Goal: Find specific page/section: Find specific page/section

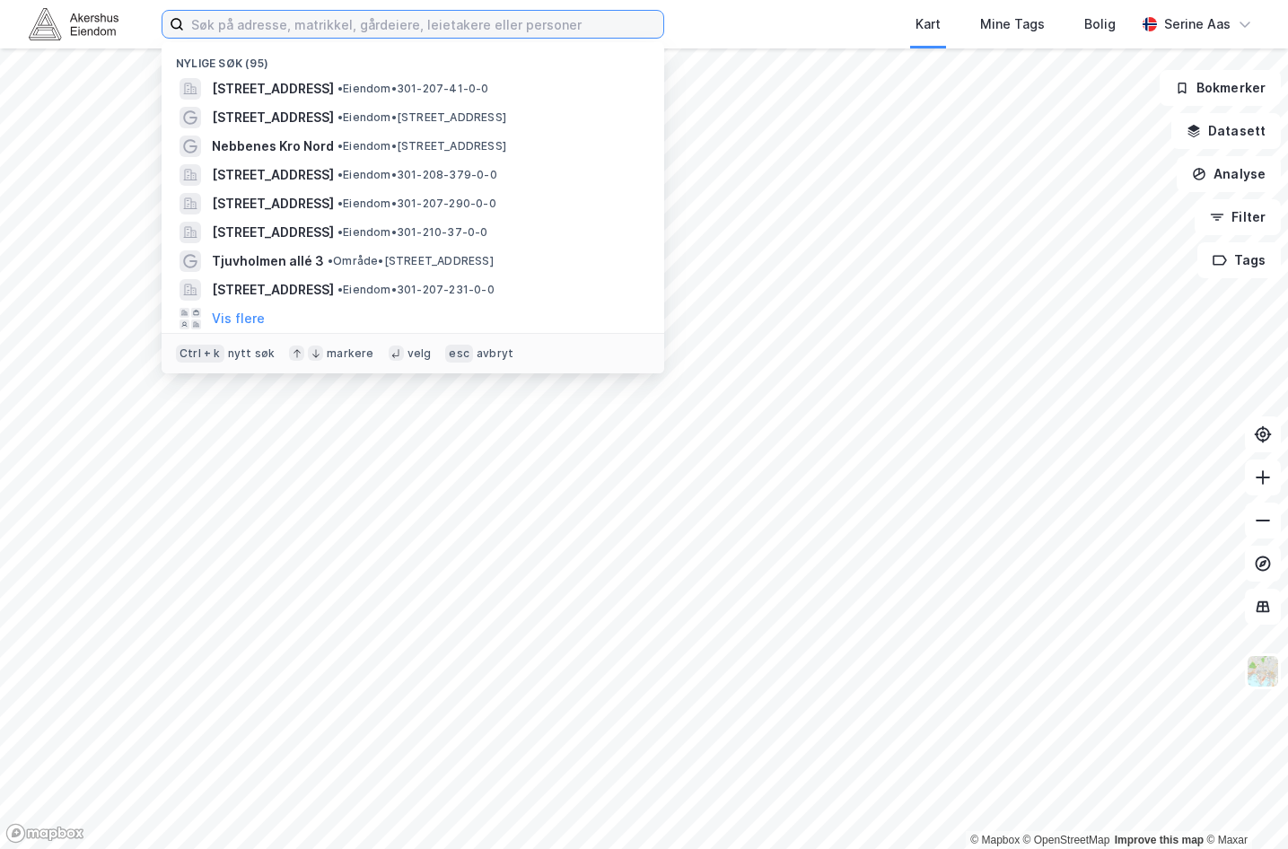
click at [350, 35] on input at bounding box center [423, 24] width 479 height 27
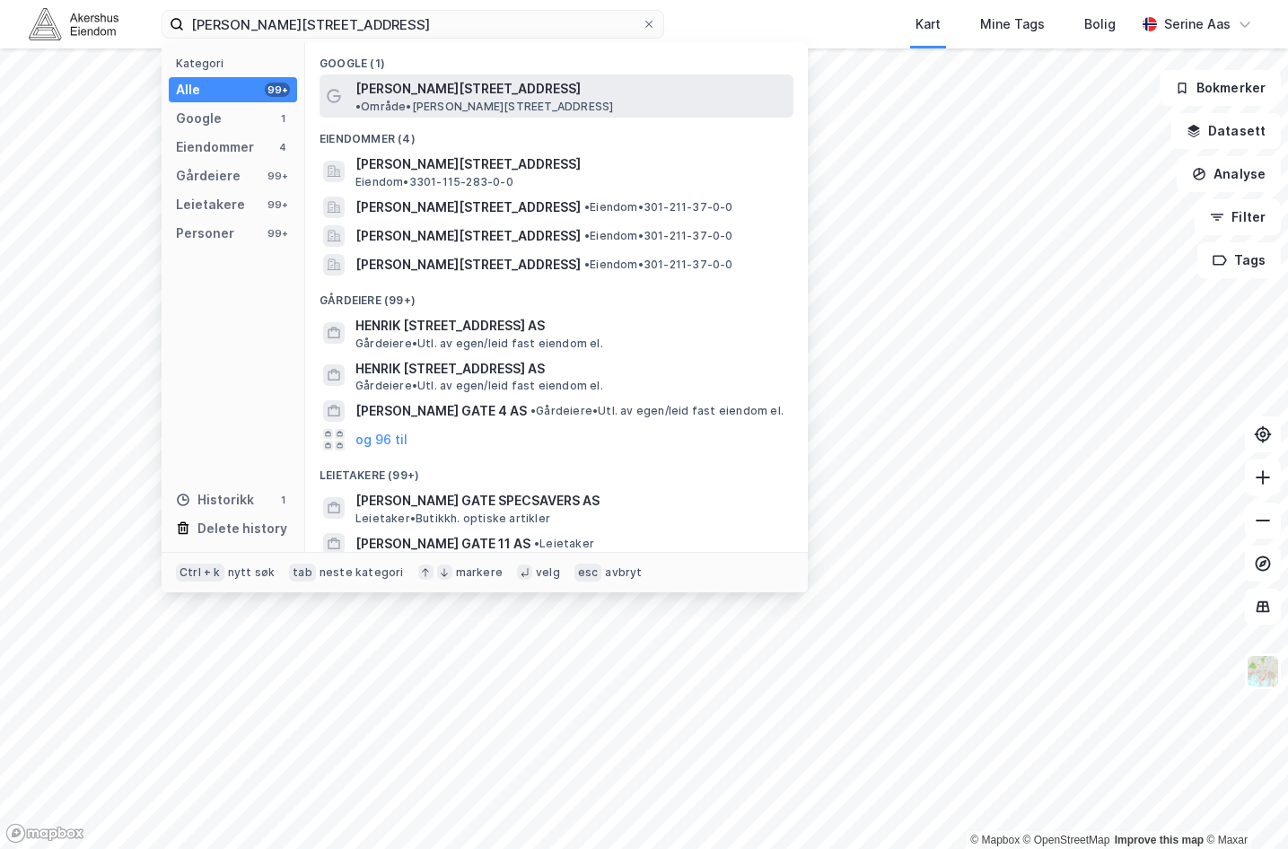
click at [453, 92] on span "[PERSON_NAME][STREET_ADDRESS]" at bounding box center [468, 89] width 225 height 22
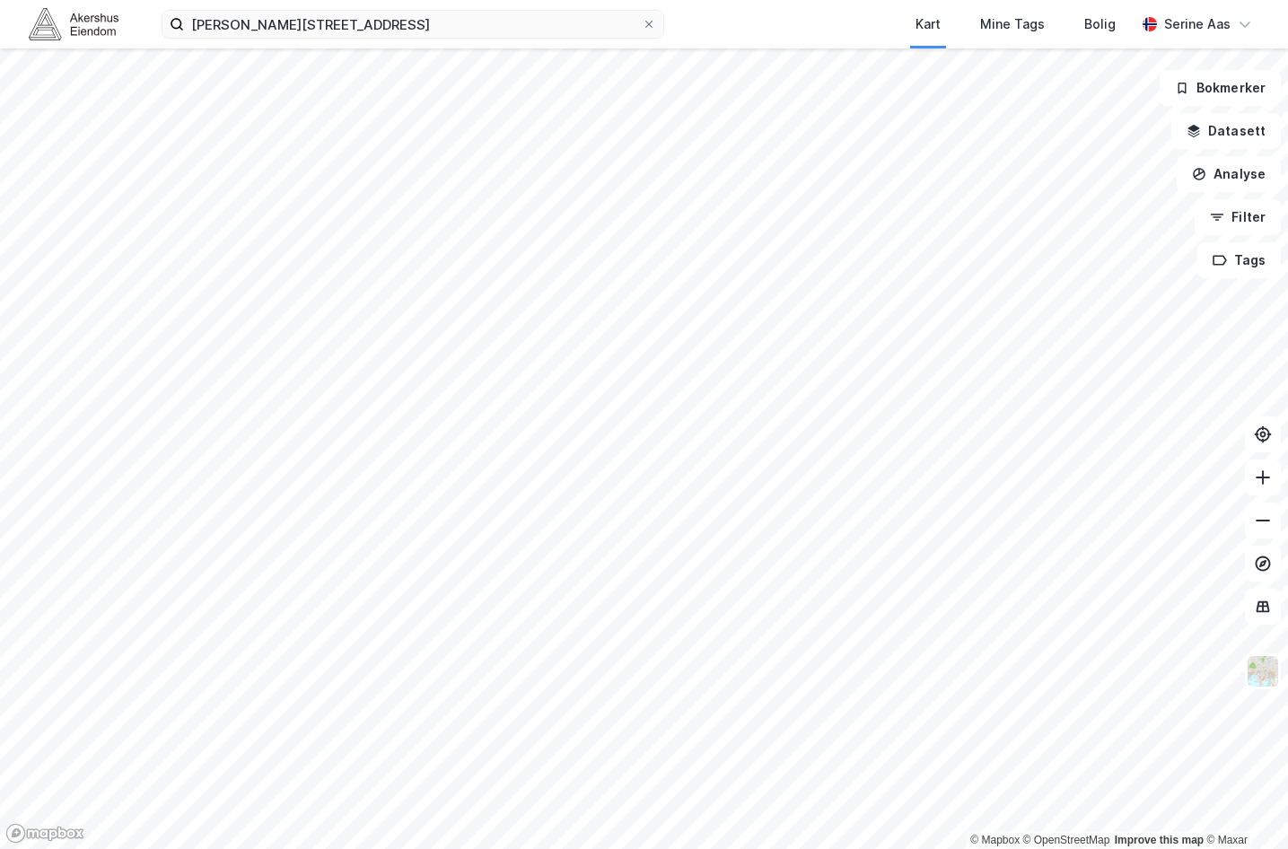
click at [243, 46] on div "[PERSON_NAME] gate 60 Kart Mine Tags Bolig [PERSON_NAME]" at bounding box center [644, 24] width 1288 height 48
click at [258, 34] on input "[PERSON_NAME][STREET_ADDRESS]" at bounding box center [413, 24] width 458 height 27
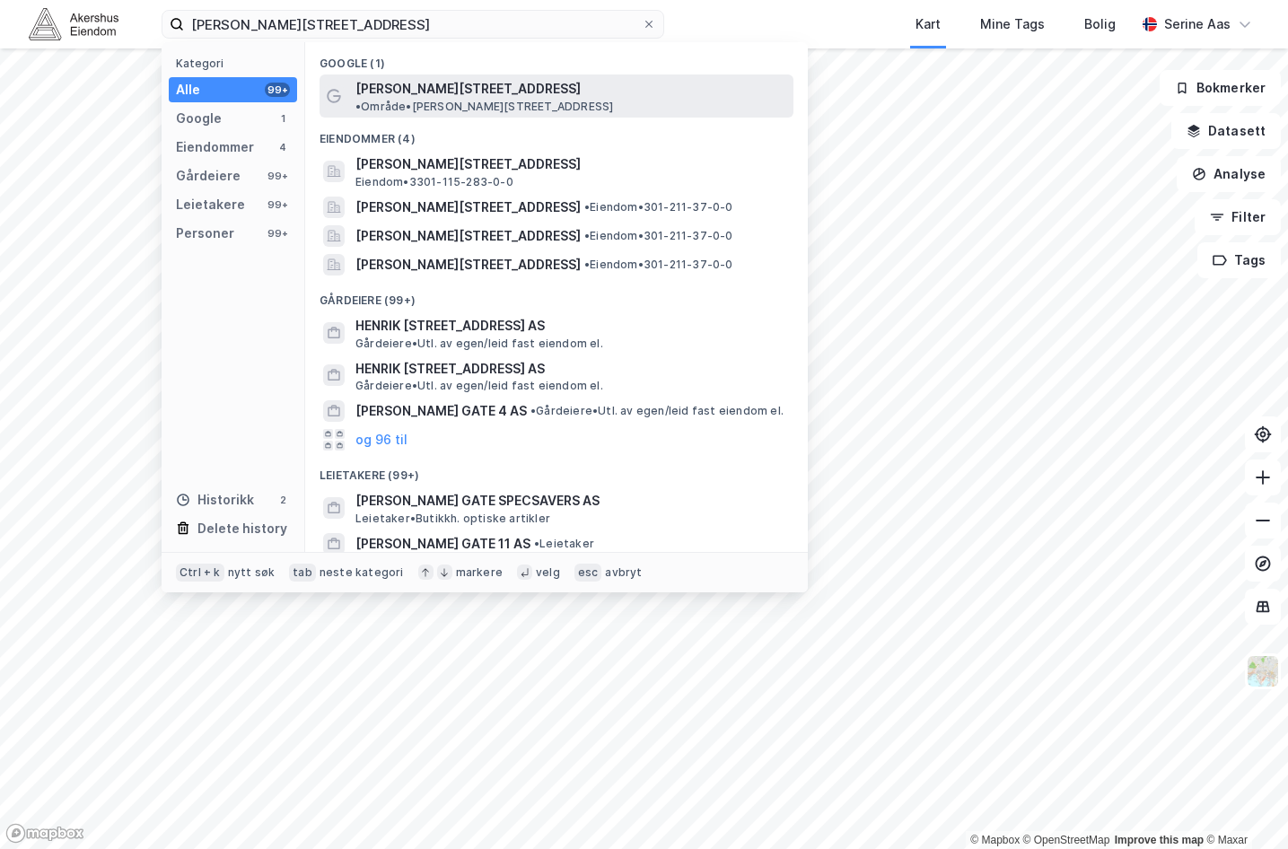
click at [398, 85] on span "[PERSON_NAME][STREET_ADDRESS]" at bounding box center [468, 89] width 225 height 22
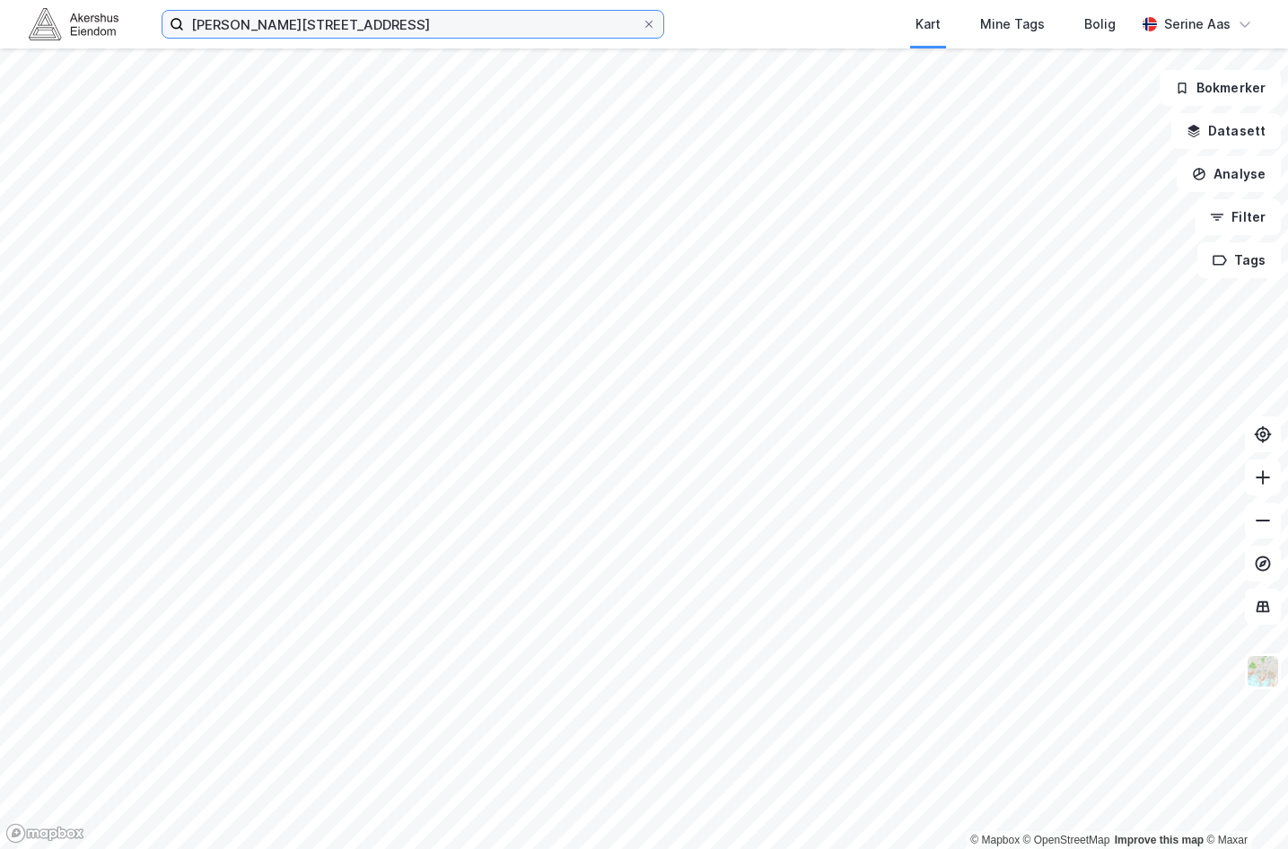
click at [372, 11] on input "[PERSON_NAME][STREET_ADDRESS]" at bounding box center [413, 24] width 458 height 27
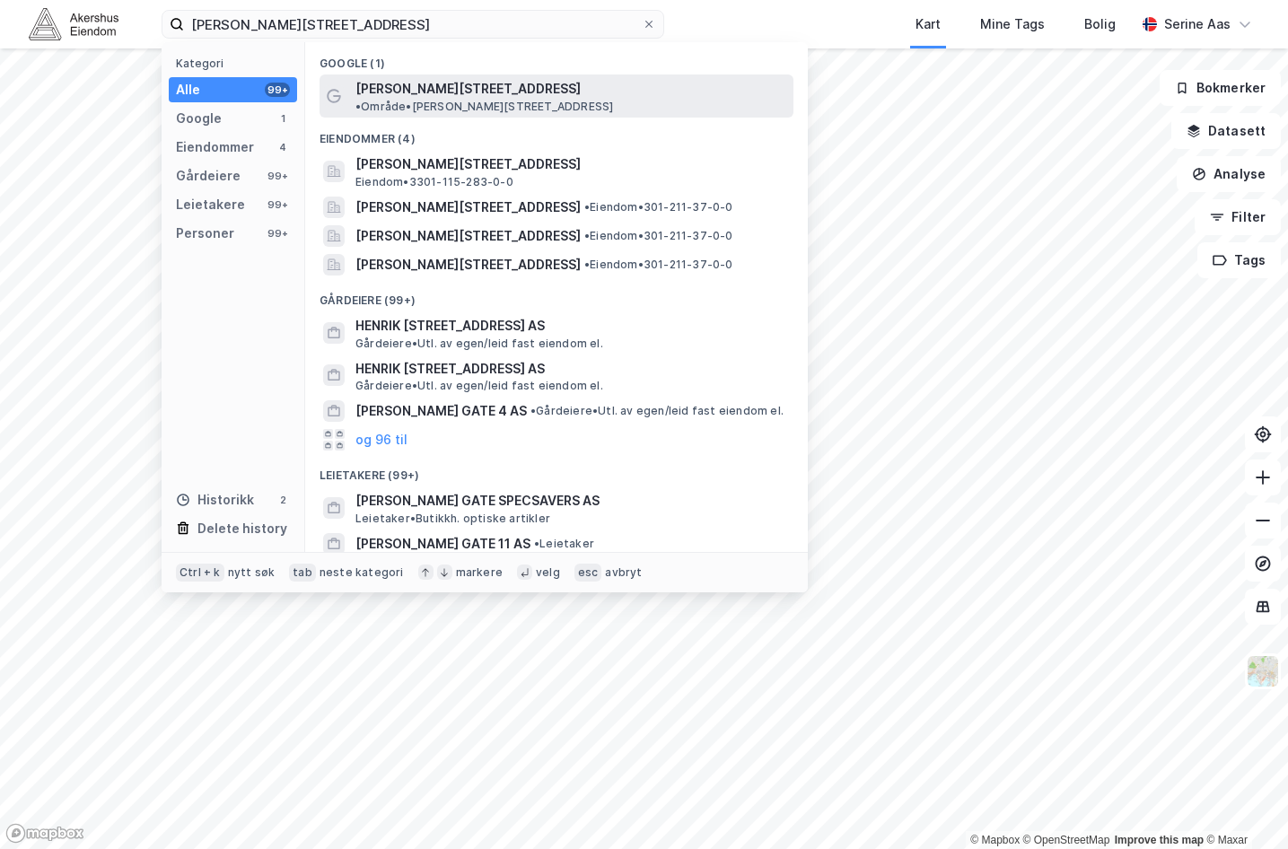
click at [605, 100] on span "• Område • [PERSON_NAME][STREET_ADDRESS]" at bounding box center [485, 107] width 258 height 14
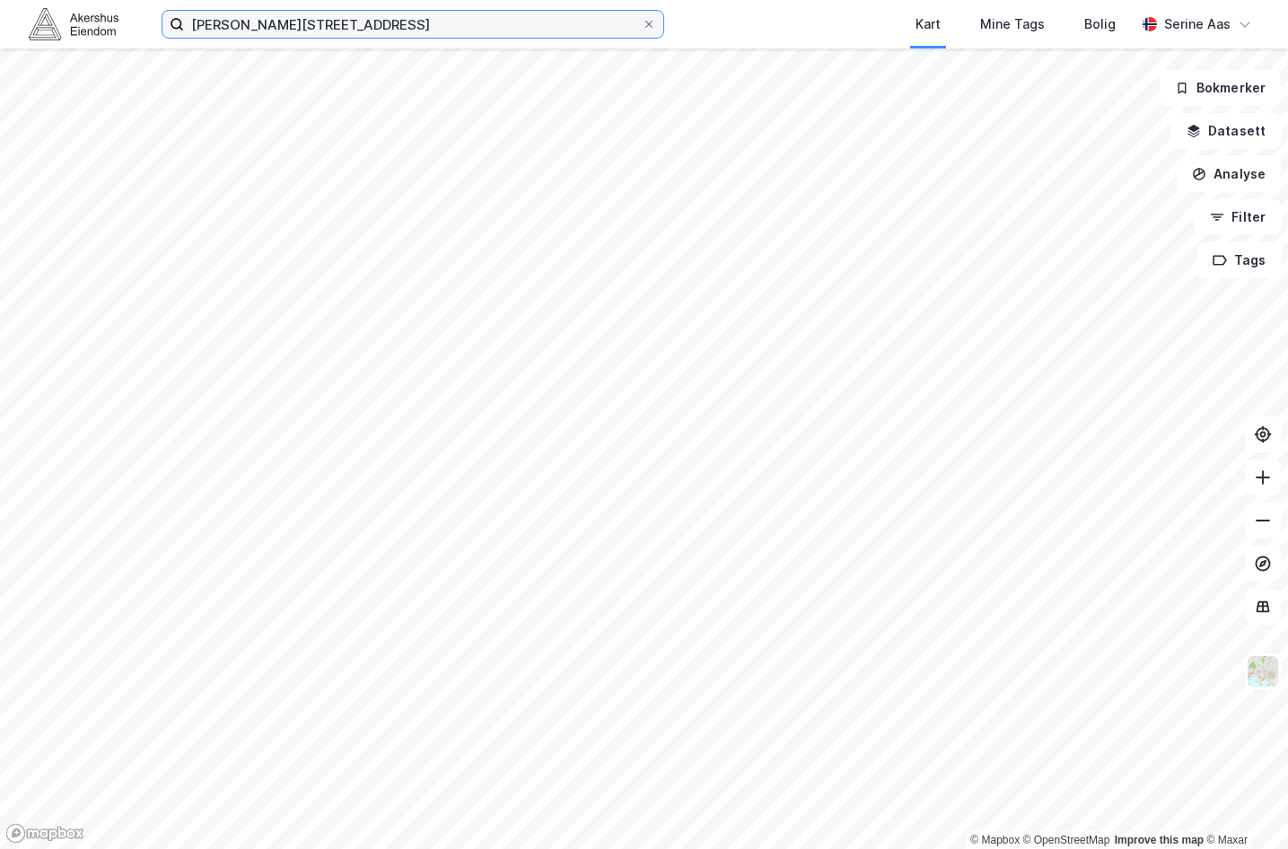
click at [349, 31] on input "[PERSON_NAME][STREET_ADDRESS]" at bounding box center [413, 24] width 458 height 27
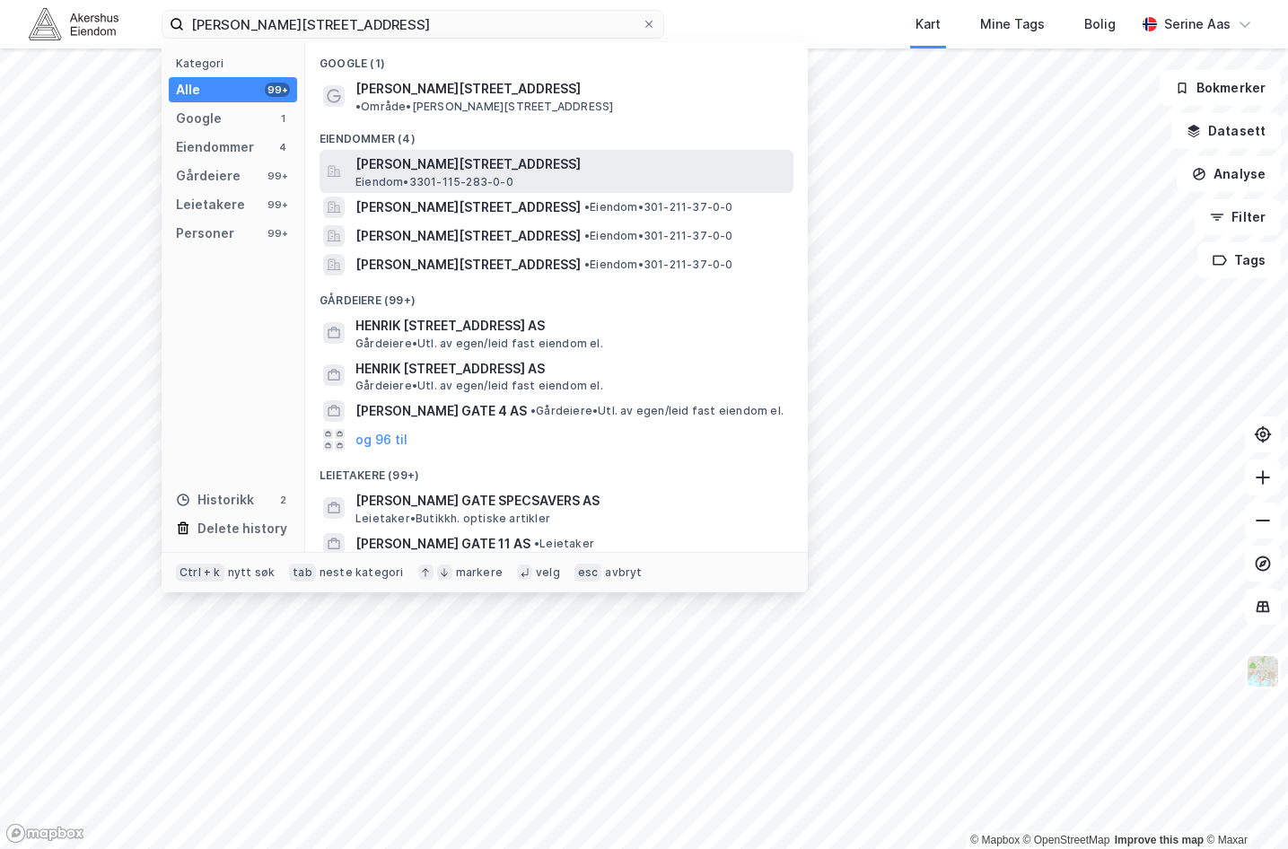
click at [419, 175] on span "Eiendom • 3301-115-283-0-0" at bounding box center [435, 182] width 158 height 14
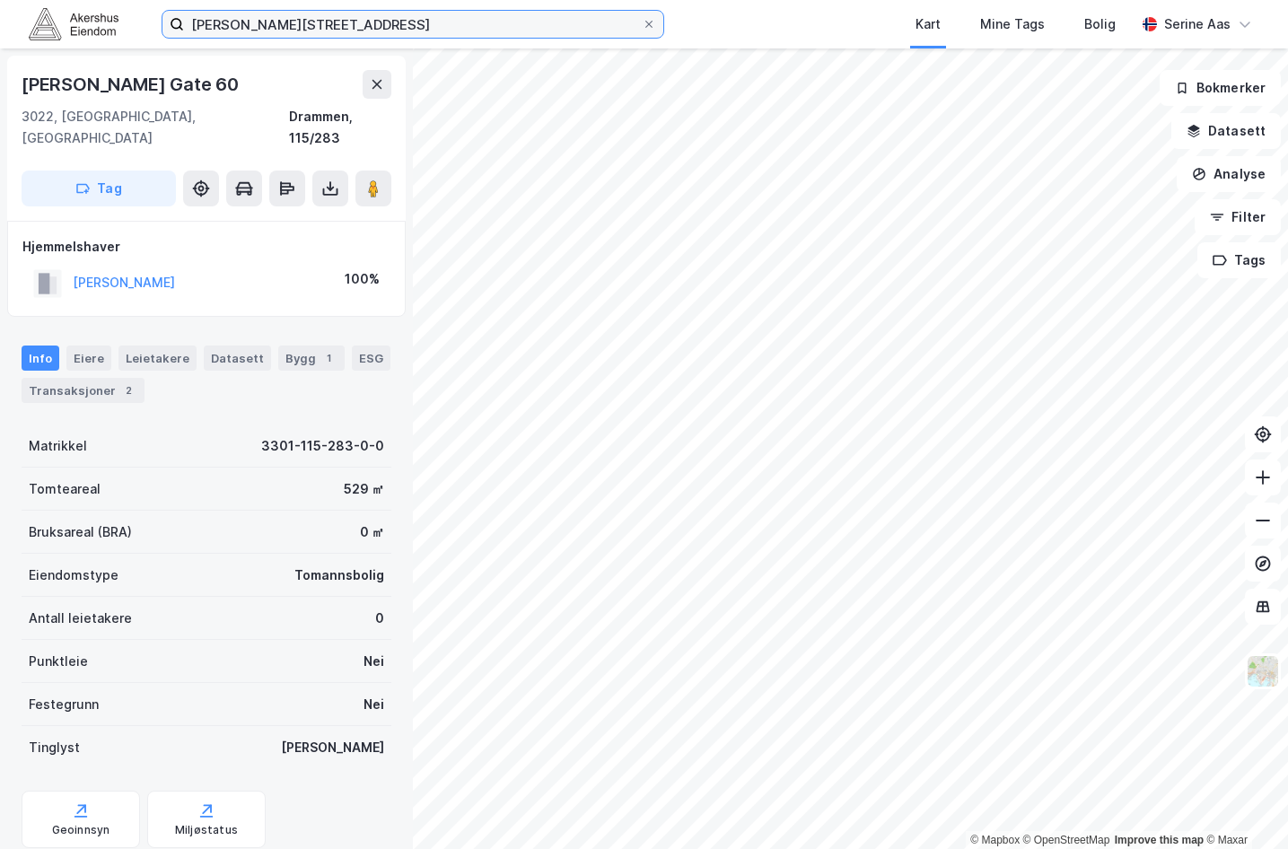
click at [351, 21] on input "[PERSON_NAME][STREET_ADDRESS]" at bounding box center [413, 24] width 458 height 27
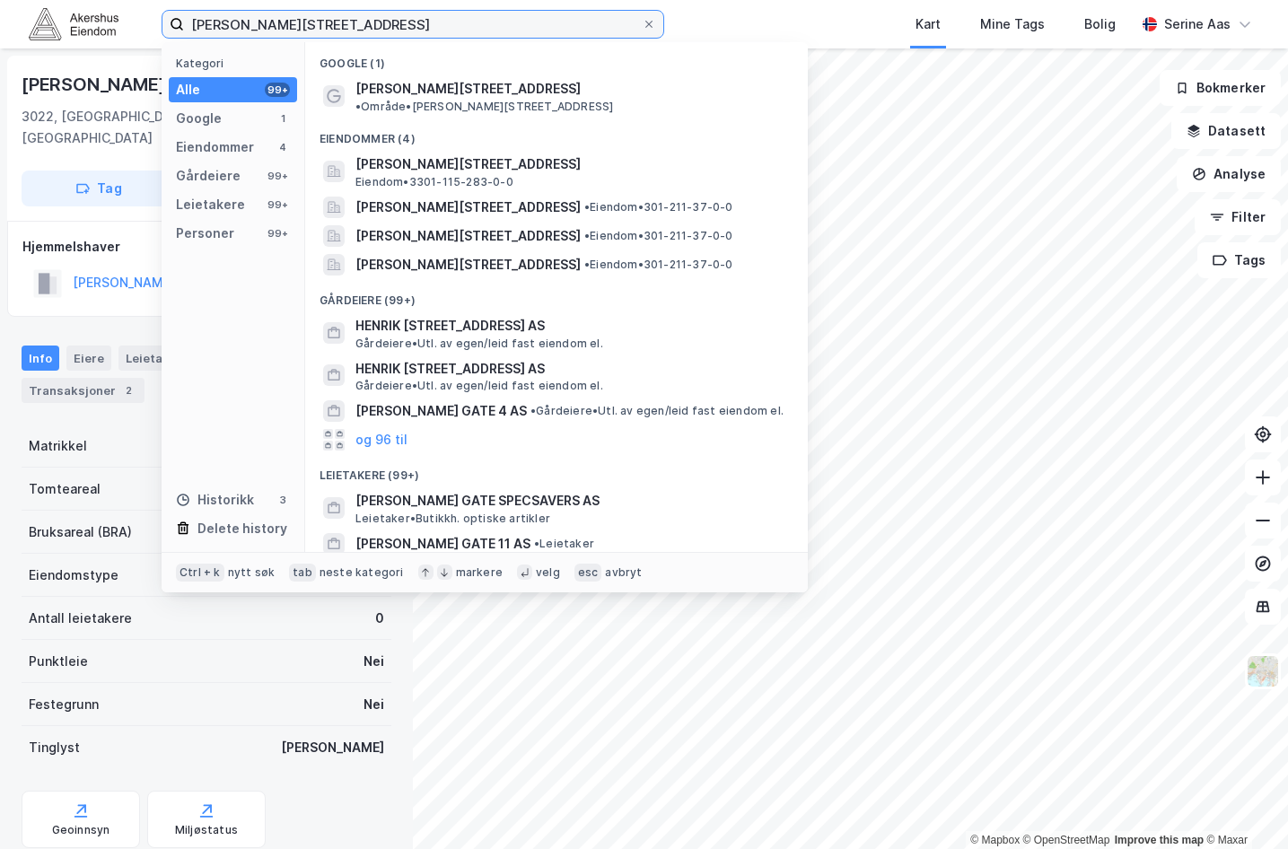
click at [351, 21] on input "[PERSON_NAME][STREET_ADDRESS]" at bounding box center [413, 24] width 458 height 27
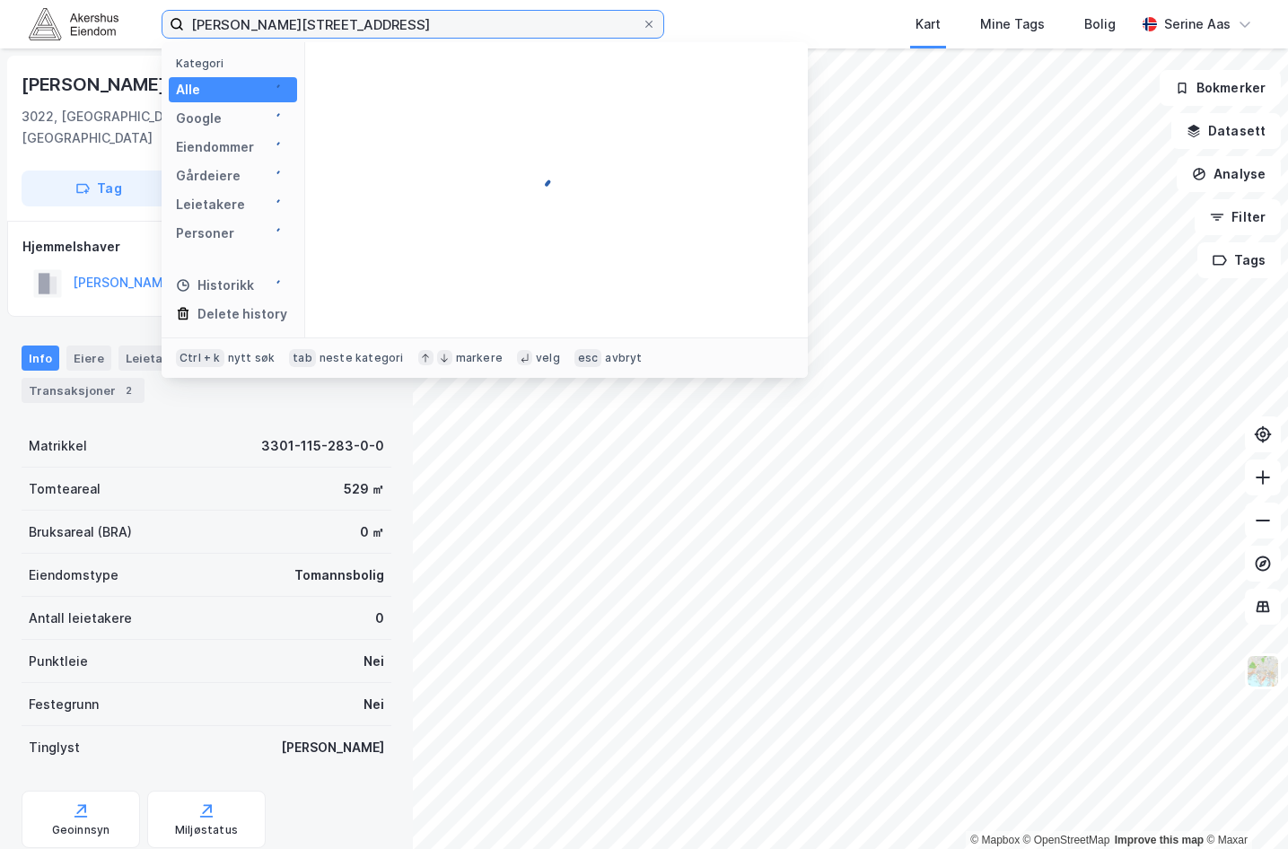
type input "[PERSON_NAME][STREET_ADDRESS]"
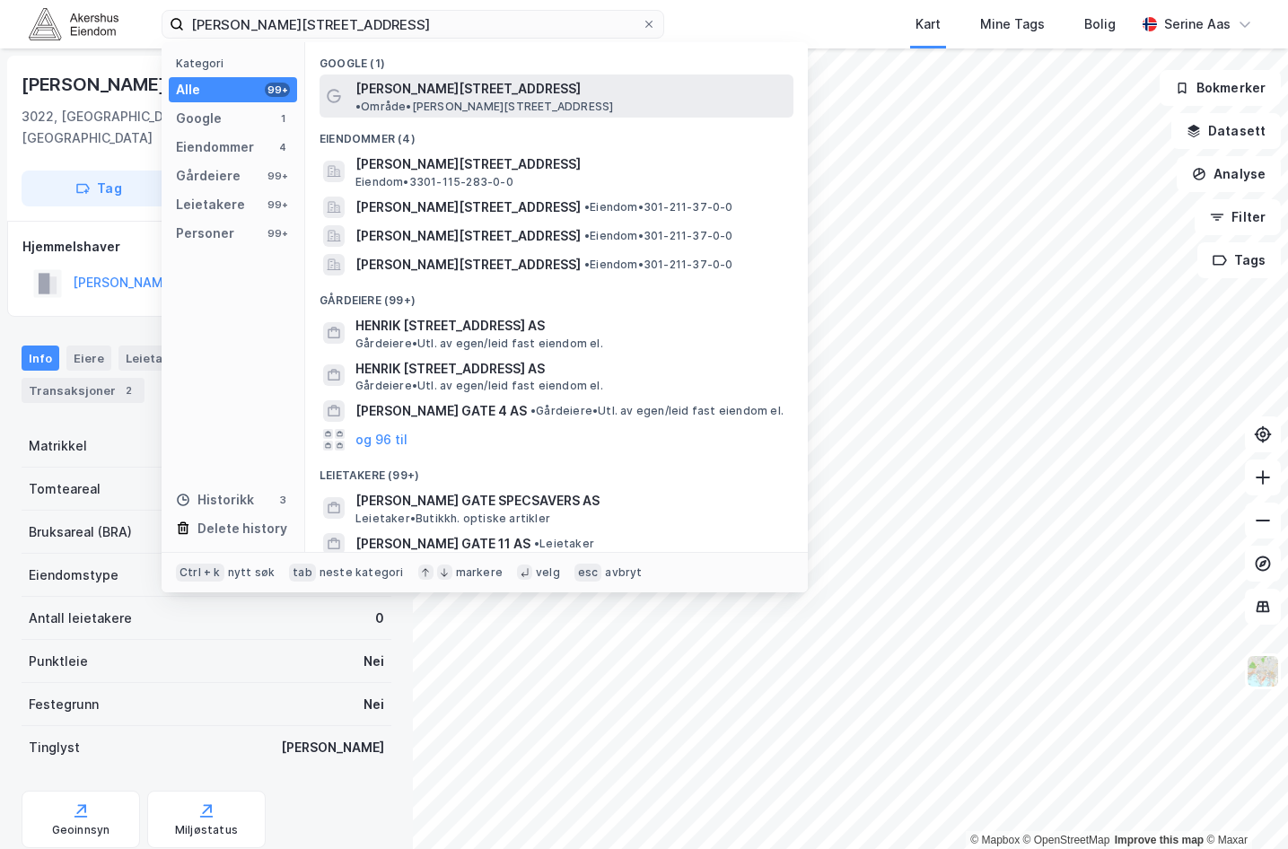
click at [478, 88] on span "[PERSON_NAME][STREET_ADDRESS]" at bounding box center [468, 89] width 225 height 22
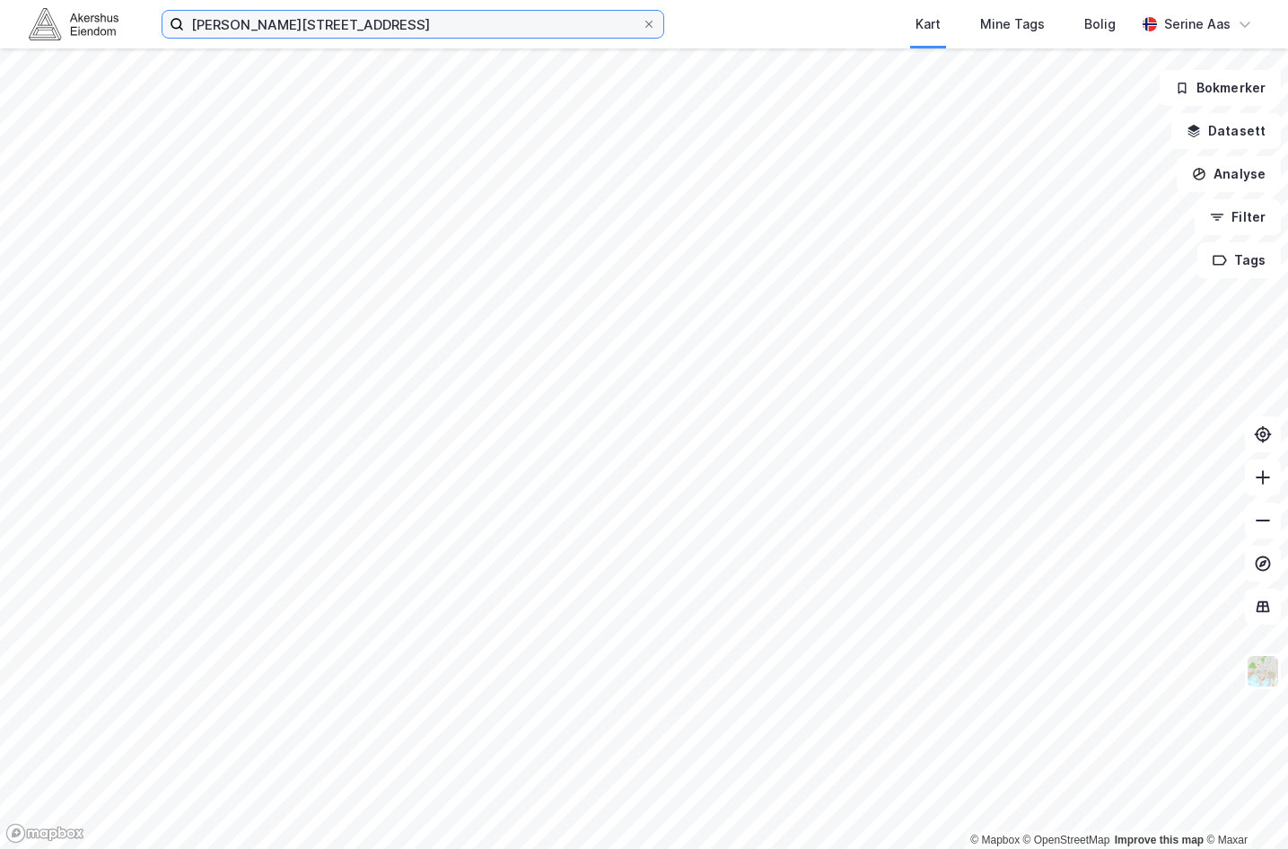
click at [364, 15] on input "[PERSON_NAME][STREET_ADDRESS]" at bounding box center [413, 24] width 458 height 27
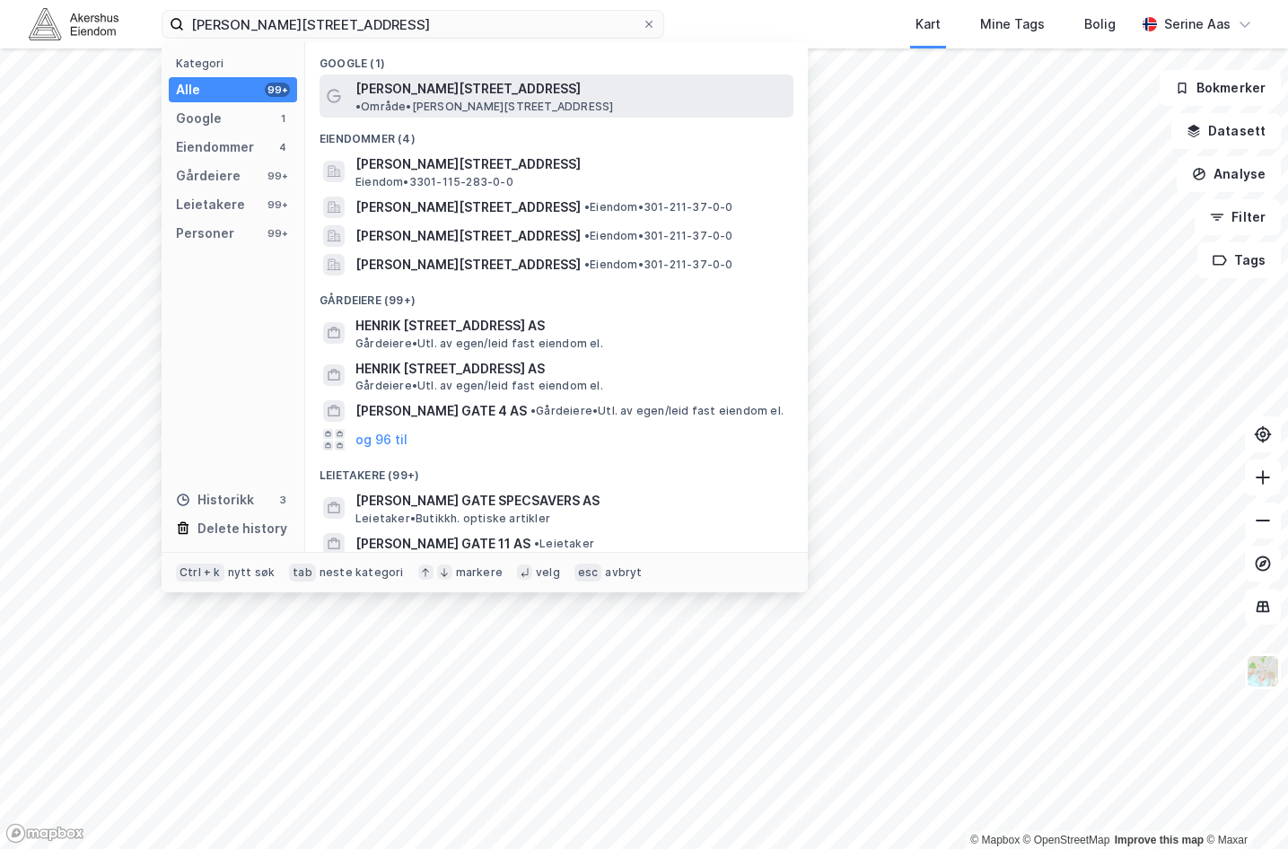
click at [389, 80] on span "[PERSON_NAME][STREET_ADDRESS]" at bounding box center [468, 89] width 225 height 22
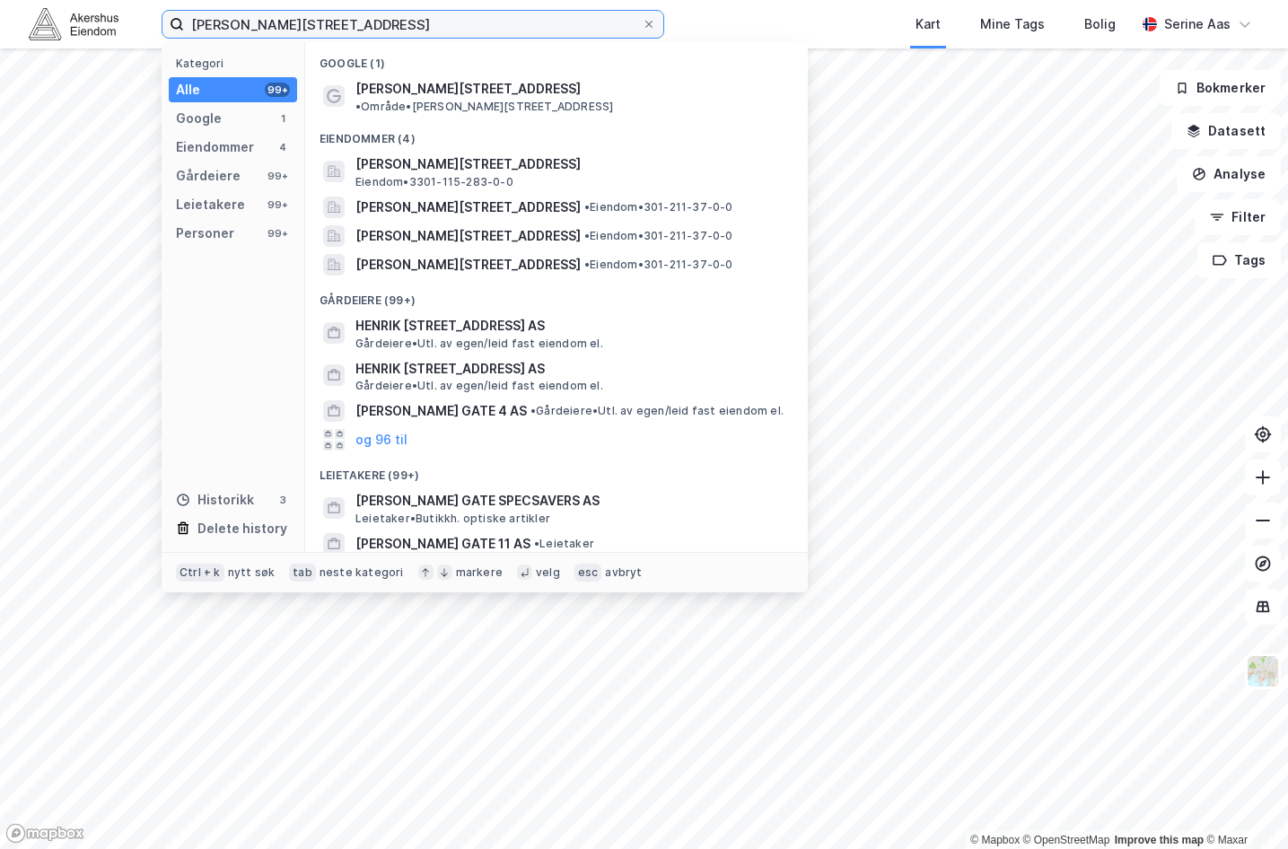
click at [388, 20] on input "[PERSON_NAME][STREET_ADDRESS]" at bounding box center [413, 24] width 458 height 27
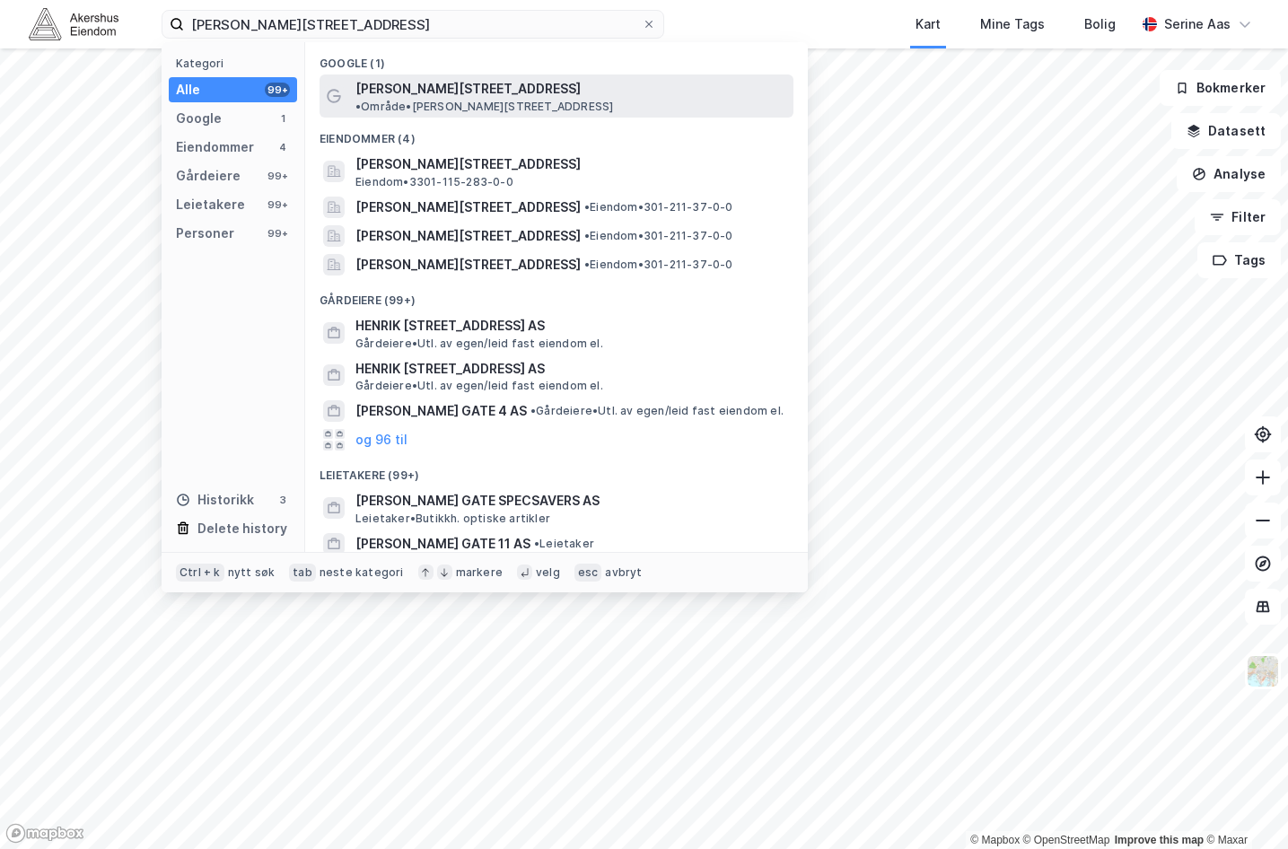
drag, startPoint x: 575, startPoint y: 83, endPoint x: 411, endPoint y: 92, distance: 164.6
click at [411, 92] on span "[PERSON_NAME][STREET_ADDRESS]" at bounding box center [468, 89] width 225 height 22
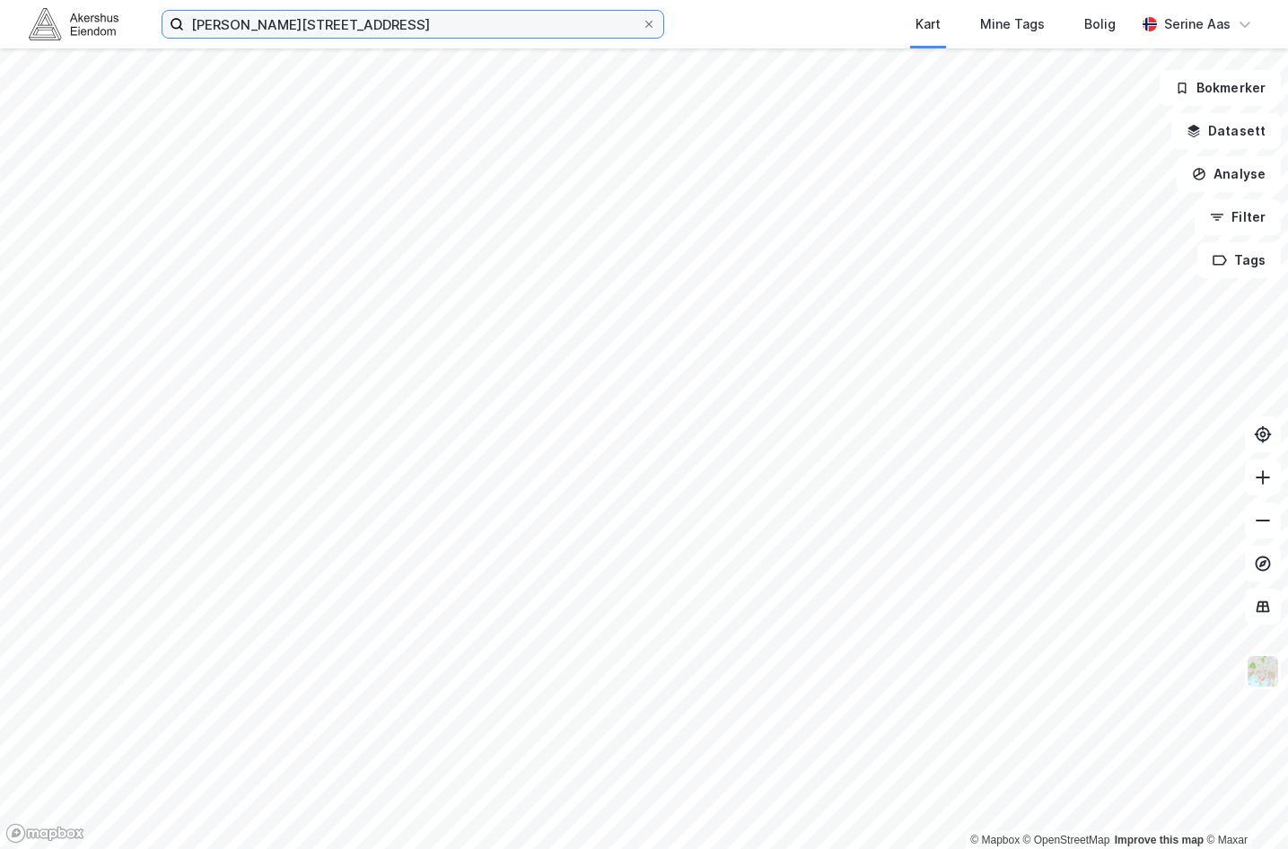
click at [371, 33] on input "[PERSON_NAME][STREET_ADDRESS]" at bounding box center [413, 24] width 458 height 27
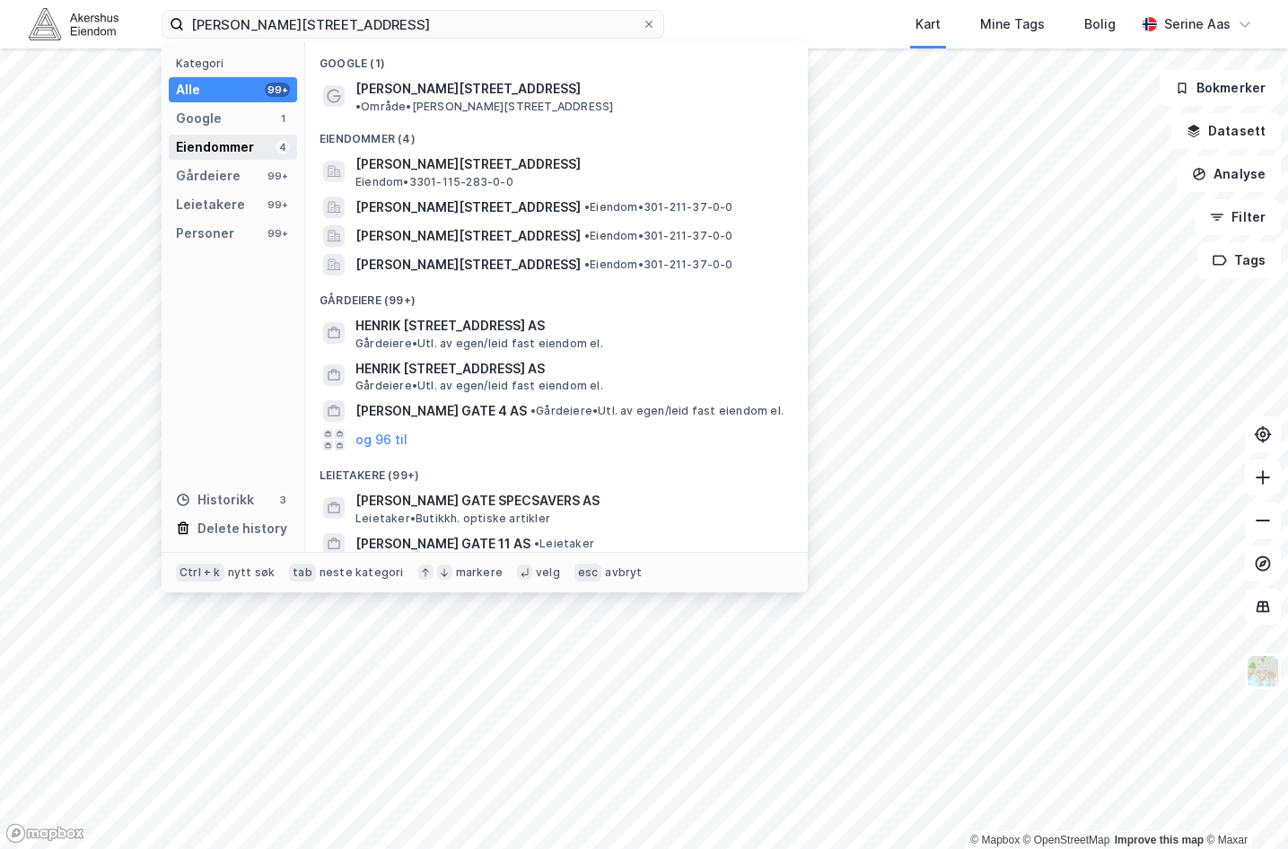
click at [243, 157] on div "Eiendommer" at bounding box center [215, 147] width 78 height 22
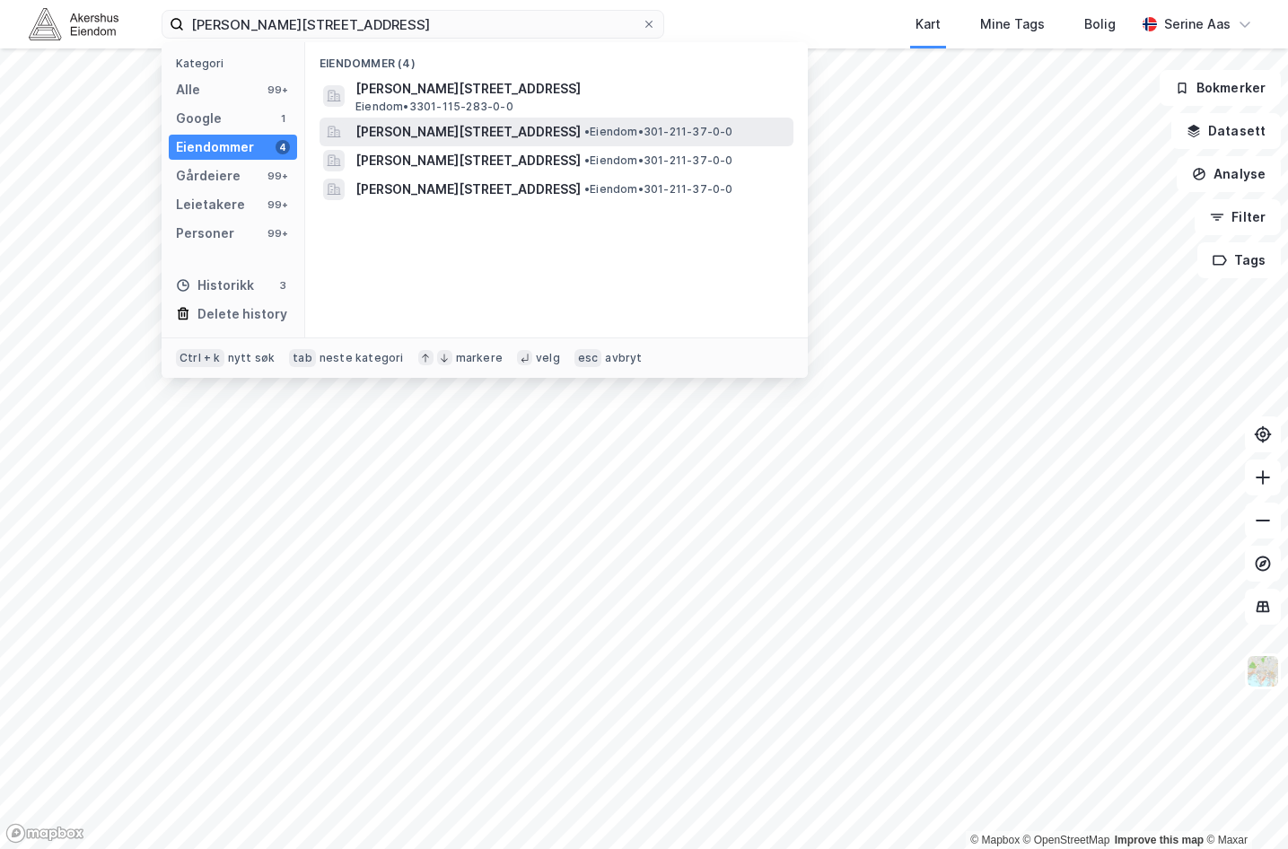
click at [444, 134] on span "[PERSON_NAME][STREET_ADDRESS]" at bounding box center [468, 132] width 225 height 22
